Goal: Find specific page/section: Find specific page/section

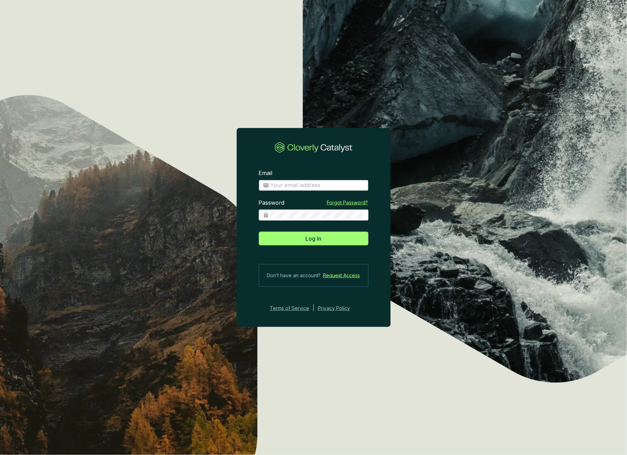
type input "josee@grogenics.eco"
click at [318, 238] on span "Log In" at bounding box center [314, 238] width 16 height 8
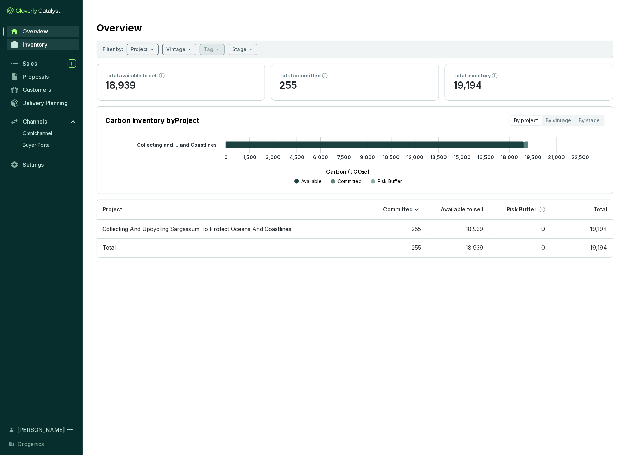
click at [42, 46] on span "Inventory" at bounding box center [35, 44] width 24 height 7
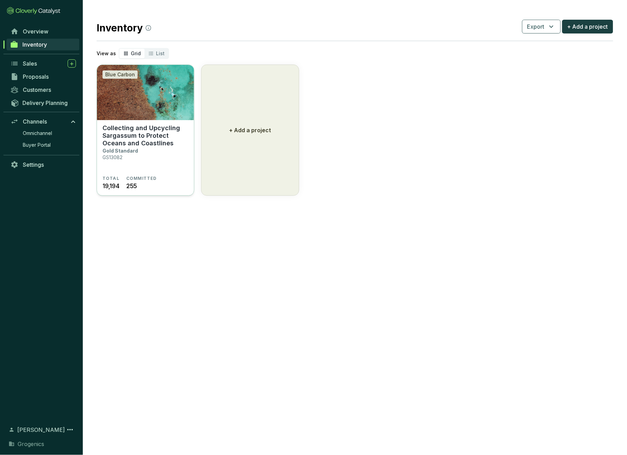
click at [143, 121] on section "Collecting and Upcycling Sargassum to Protect Oceans and Coastlines Gold Standa…" at bounding box center [145, 158] width 97 height 76
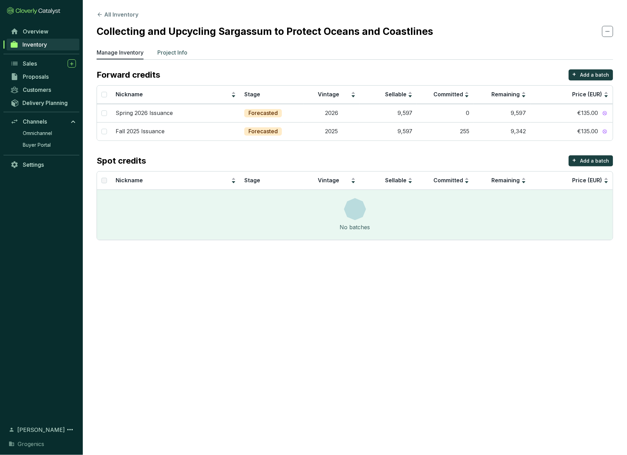
click at [172, 56] on p "Project Info" at bounding box center [172, 52] width 30 height 8
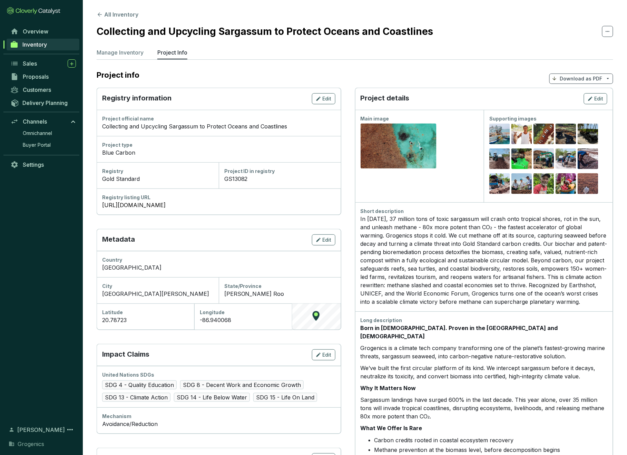
click at [576, 77] on p "Download as PDF" at bounding box center [581, 78] width 42 height 7
click at [576, 108] on span "Hide pricing" at bounding box center [579, 109] width 29 height 6
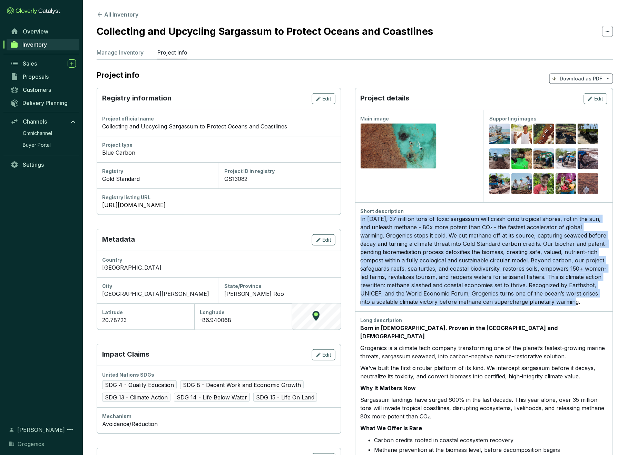
drag, startPoint x: 360, startPoint y: 218, endPoint x: 573, endPoint y: 303, distance: 229.5
click at [573, 303] on div "In [DATE], 37 million tons of toxic sargassum will crash onto tropical shores, …" at bounding box center [484, 260] width 247 height 91
copy div "In [DATE], 37 million tons of toxic sargassum will crash onto tropical shores, …"
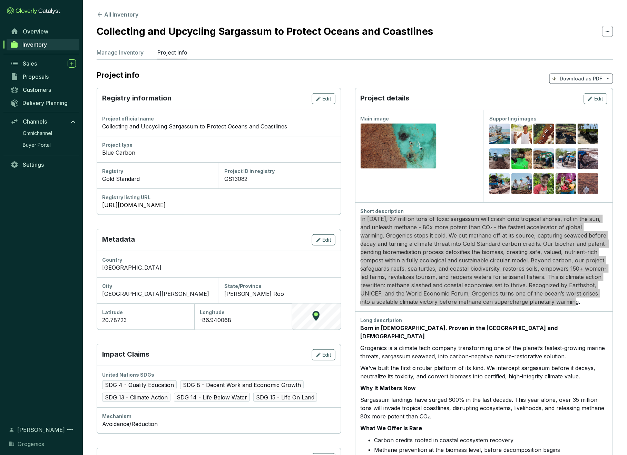
drag, startPoint x: 116, startPoint y: 21, endPoint x: 587, endPoint y: 293, distance: 543.9
click at [587, 293] on div "In [DATE], 37 million tons of toxic sargassum will crash onto tropical shores, …" at bounding box center [484, 260] width 247 height 91
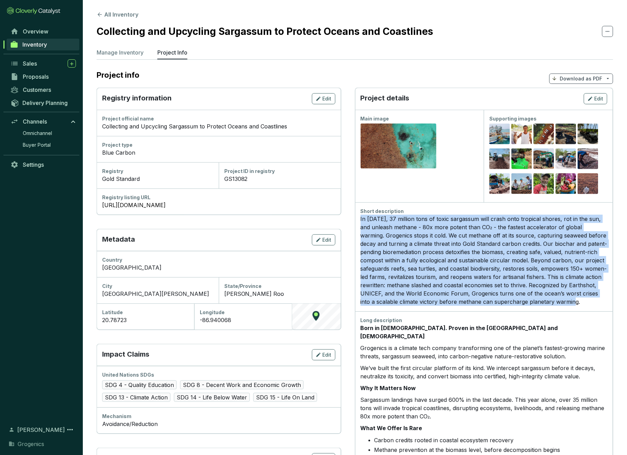
click at [576, 300] on div "In [DATE], 37 million tons of toxic sargassum will crash onto tropical shores, …" at bounding box center [484, 260] width 247 height 91
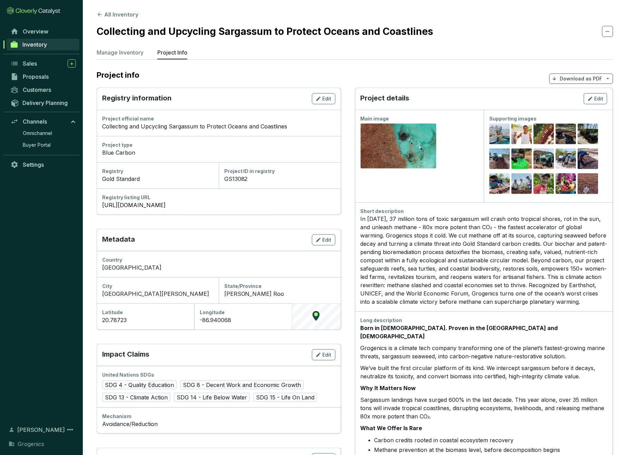
click at [361, 218] on div "In [DATE], 37 million tons of toxic sargassum will crash onto tropical shores, …" at bounding box center [484, 260] width 247 height 91
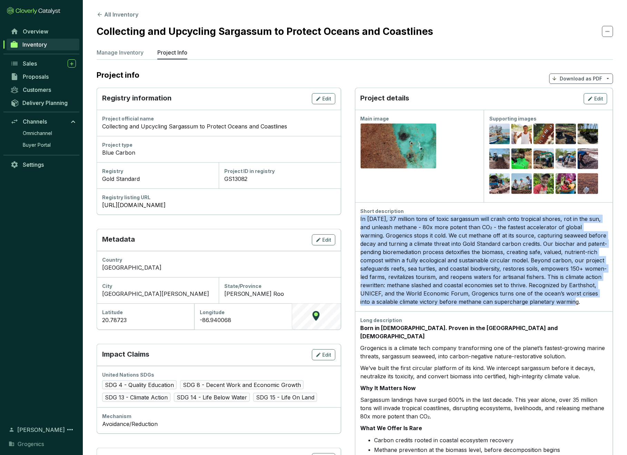
drag, startPoint x: 360, startPoint y: 218, endPoint x: 580, endPoint y: 297, distance: 233.9
click at [580, 297] on div "In [DATE], 37 million tons of toxic sargassum will crash onto tropical shores, …" at bounding box center [484, 260] width 247 height 91
copy div "In [DATE], 37 million tons of toxic sargassum will crash onto tropical shores, …"
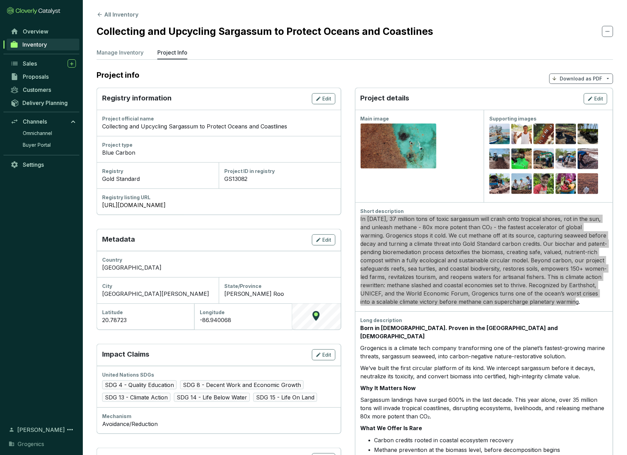
click at [435, 259] on div "In [DATE], 37 million tons of toxic sargassum will crash onto tropical shores, …" at bounding box center [484, 260] width 247 height 91
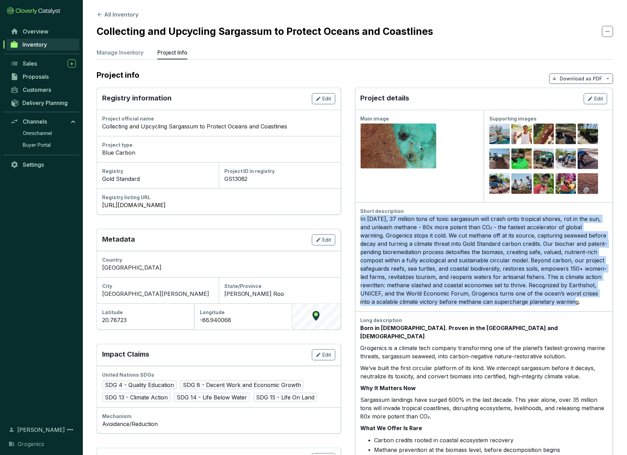
copy div "In [DATE], 37 million tons of toxic sargassum will crash onto tropical shores, …"
click at [600, 100] on span "Edit" at bounding box center [598, 98] width 9 height 7
click at [600, 100] on div at bounding box center [313, 227] width 627 height 455
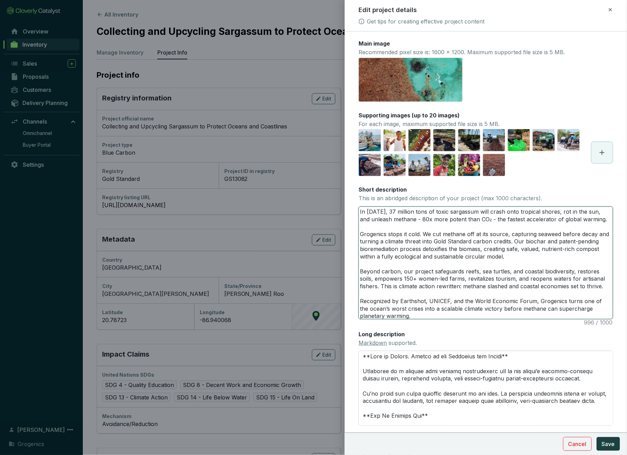
click at [468, 270] on textarea "In [DATE], 37 million tons of toxic sargassum will crash onto tropical shores, …" at bounding box center [486, 263] width 254 height 112
paste textarea "alone, 37 million tons of toxic sargassum will crash onto tropical shores, rot …"
type textarea "In [DATE] alone, 37 million tons of toxic sargassum will crash onto tropical sh…"
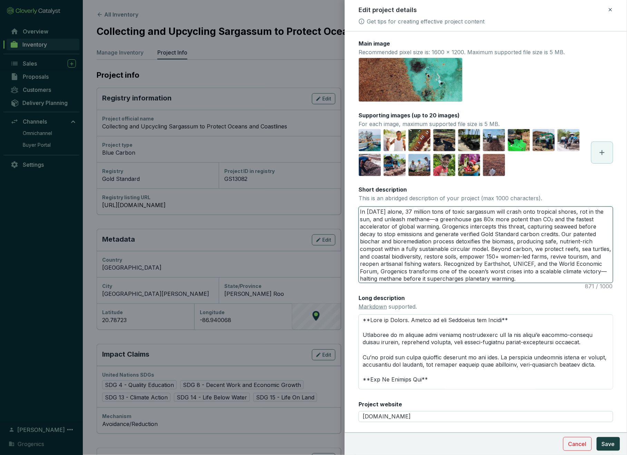
type textarea "In [DATE], 37 million tons of toxic sargassum will crash onto tropical shores, …"
